Goal: Check status

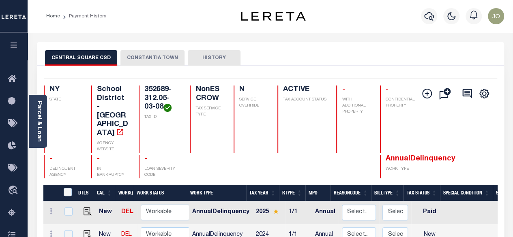
click at [148, 58] on button "CONSTANTIA TOWN" at bounding box center [152, 57] width 64 height 15
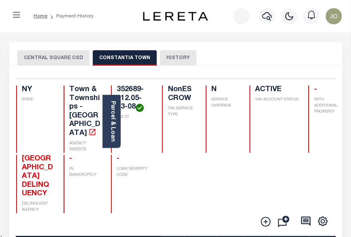
click at [69, 51] on button "CENTRAL SQUARE CSD" at bounding box center [53, 57] width 72 height 15
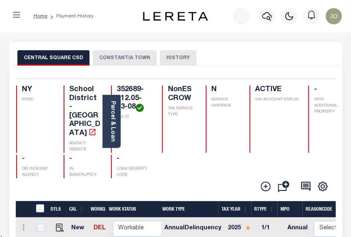
click at [119, 55] on button "CONSTANTIA TOWN" at bounding box center [125, 57] width 64 height 15
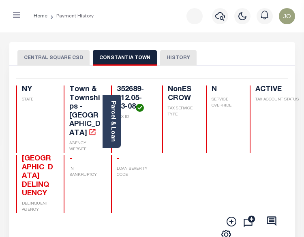
click at [75, 60] on button "CENTRAL SQUARE CSD" at bounding box center [53, 57] width 72 height 15
